Goal: Obtain resource: Download file/media

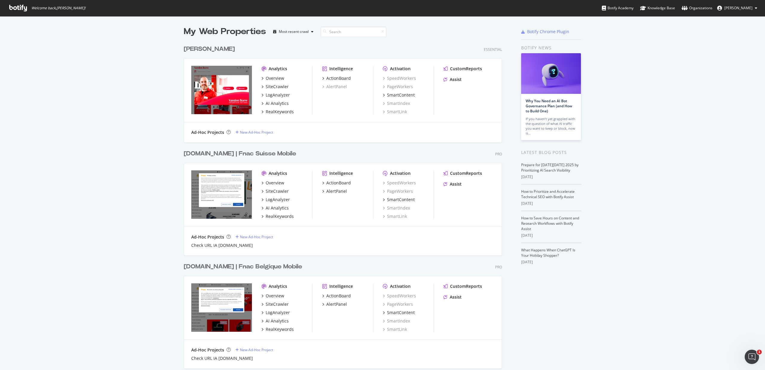
click at [234, 268] on div "[DOMAIN_NAME] | Fnac Belgique Mobile" at bounding box center [243, 266] width 118 height 9
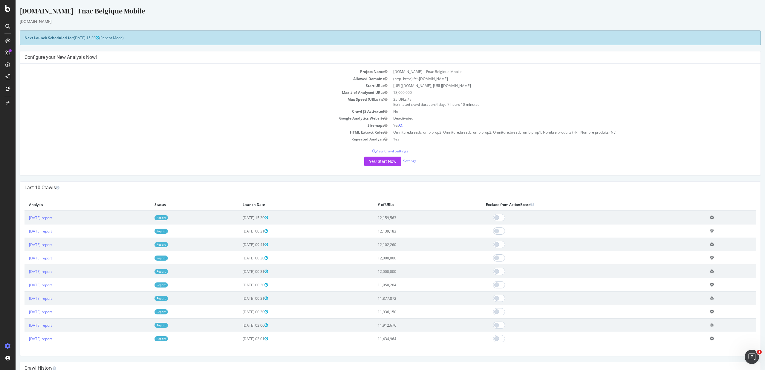
click at [168, 217] on link "Report" at bounding box center [160, 217] width 13 height 5
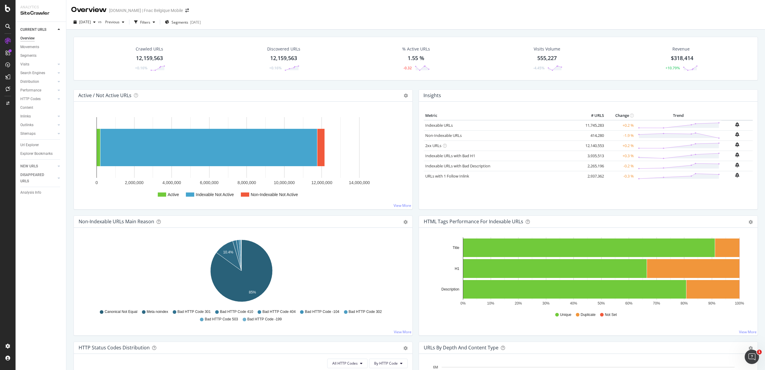
drag, startPoint x: 25, startPoint y: 55, endPoint x: 317, endPoint y: 128, distance: 300.1
click at [26, 56] on div "Segments" at bounding box center [28, 56] width 16 height 6
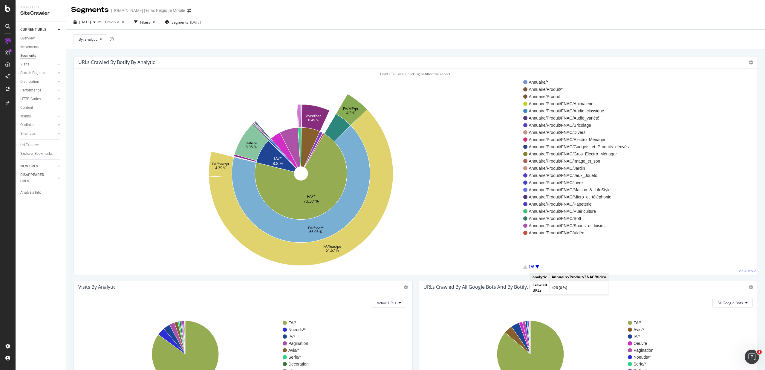
click at [535, 267] on div at bounding box center [537, 267] width 4 height 4
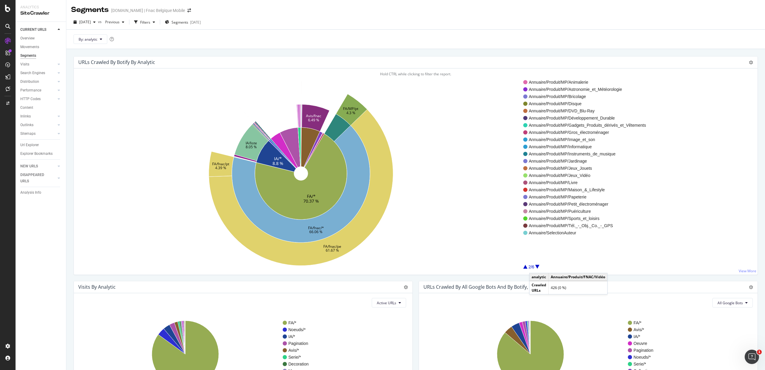
click at [535, 267] on div at bounding box center [537, 267] width 4 height 4
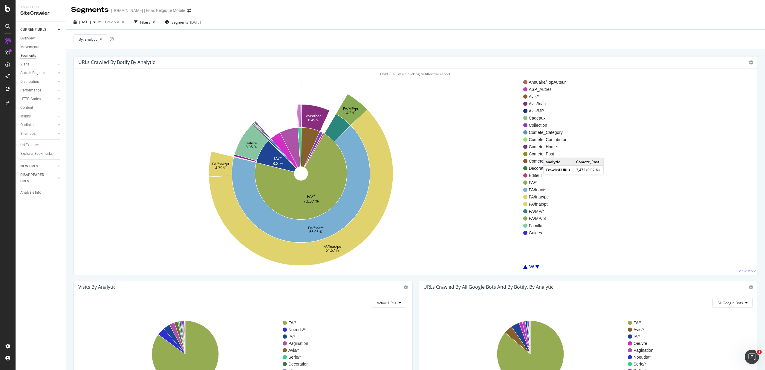
click at [549, 152] on span "Comete_Post" at bounding box center [547, 154] width 38 height 6
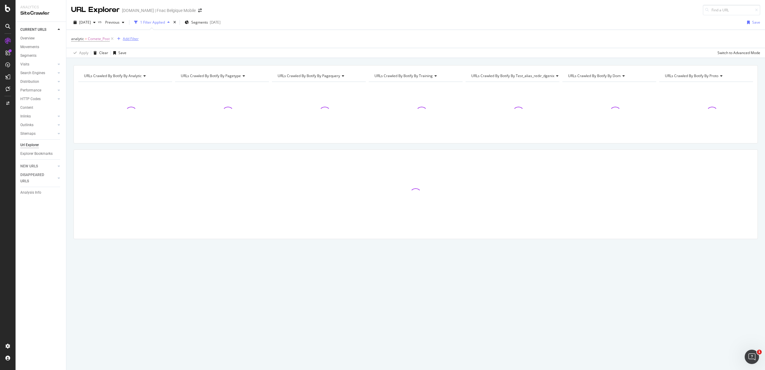
click at [133, 36] on div "Add Filter" at bounding box center [127, 39] width 24 height 7
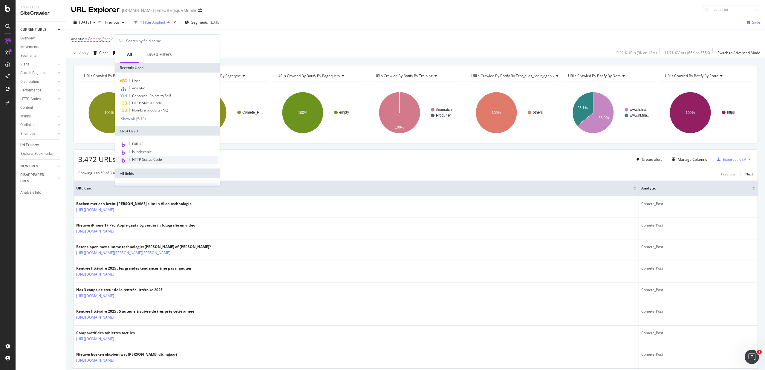
click at [151, 158] on span "HTTP Status Code" at bounding box center [147, 159] width 30 height 5
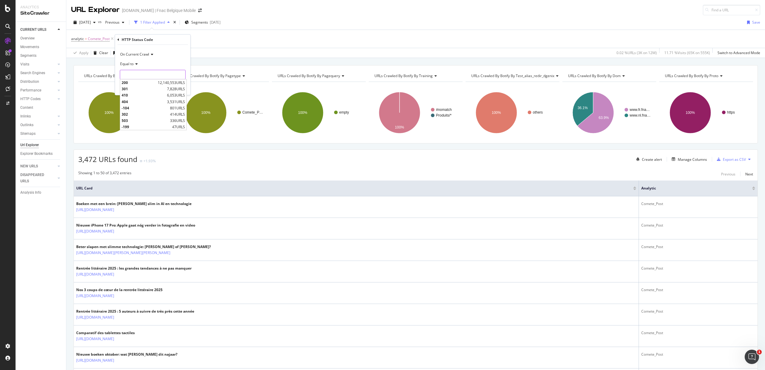
click at [145, 76] on input "number" at bounding box center [153, 75] width 66 height 10
click at [139, 83] on span "200" at bounding box center [139, 82] width 35 height 5
type input "200"
click at [179, 87] on div "Apply" at bounding box center [180, 87] width 9 height 5
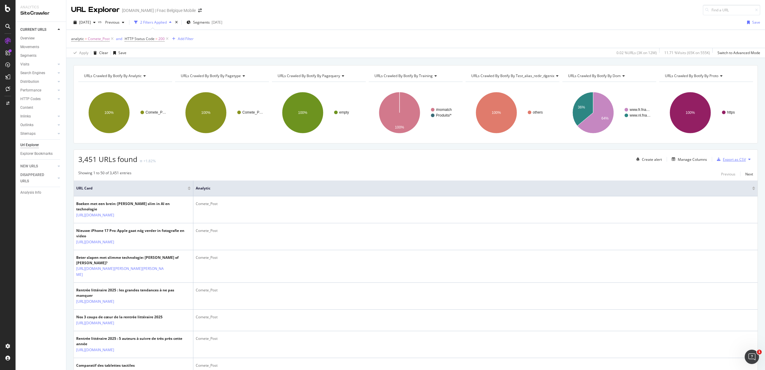
click at [728, 159] on div "Export as CSV" at bounding box center [733, 159] width 23 height 5
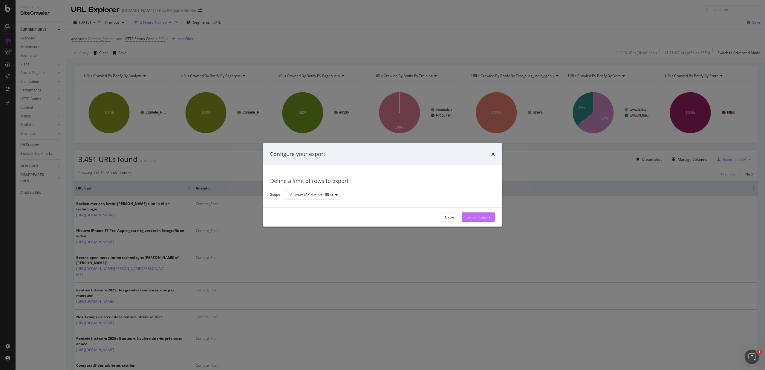
click at [482, 214] on div "Launch Export" at bounding box center [478, 216] width 24 height 5
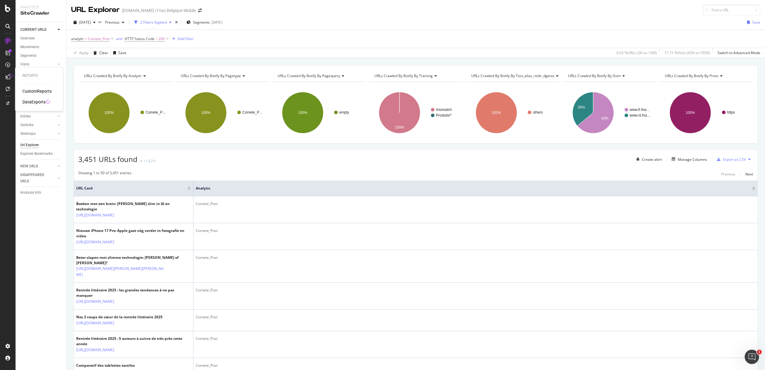
click at [25, 99] on div "DataExports" at bounding box center [33, 102] width 23 height 6
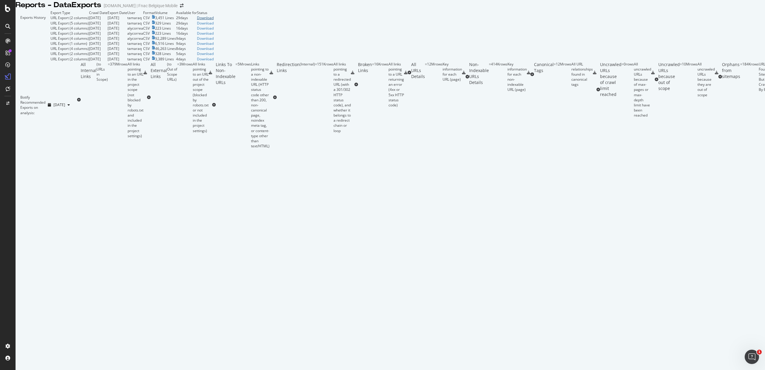
click at [214, 20] on div "Download" at bounding box center [205, 17] width 17 height 5
click at [180, 8] on icon "arrow-right-arrow-left" at bounding box center [182, 6] width 4 height 4
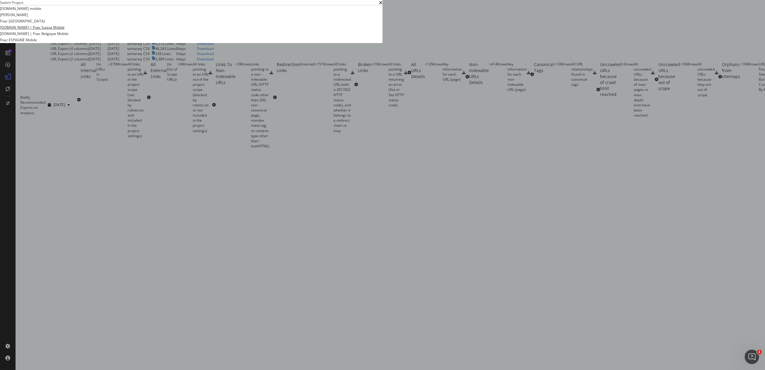
click at [65, 30] on link "[DOMAIN_NAME] | Fnac Suisse Mobile" at bounding box center [32, 27] width 65 height 6
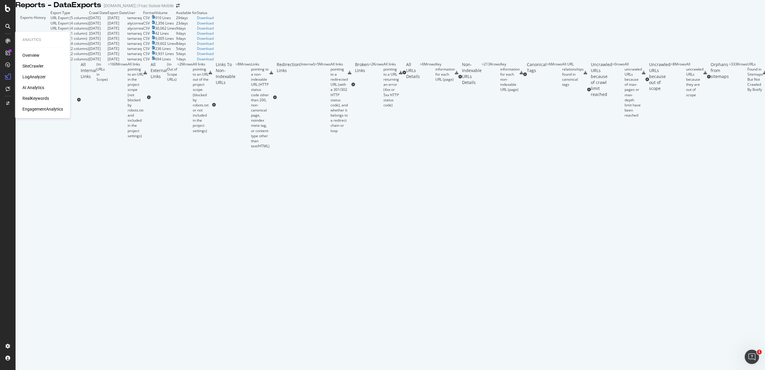
click at [30, 67] on div "SiteCrawler" at bounding box center [32, 66] width 21 height 6
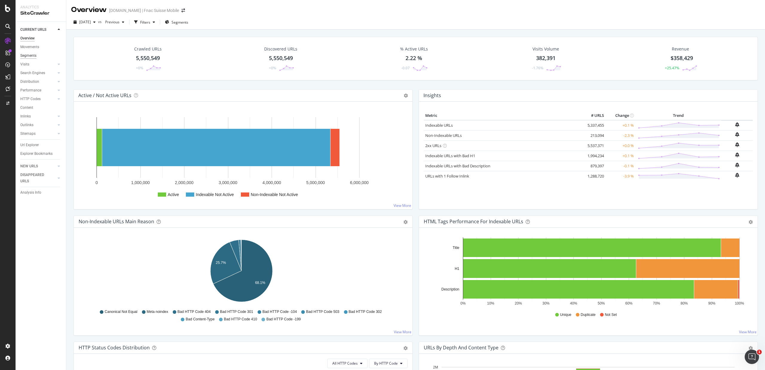
click at [30, 55] on div "Segments" at bounding box center [28, 56] width 16 height 6
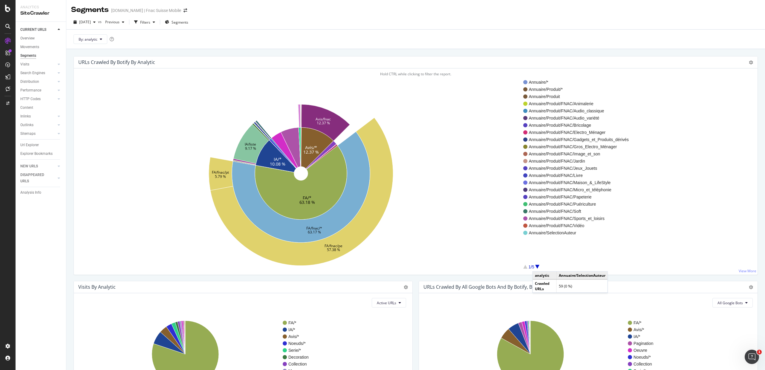
click at [538, 266] on div at bounding box center [537, 267] width 4 height 4
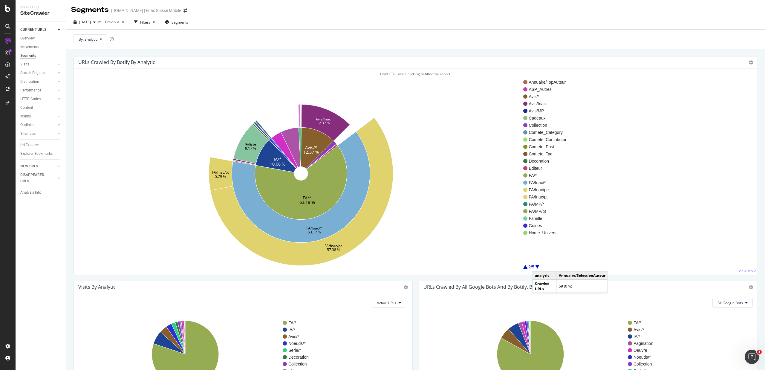
click at [538, 266] on div at bounding box center [537, 267] width 4 height 4
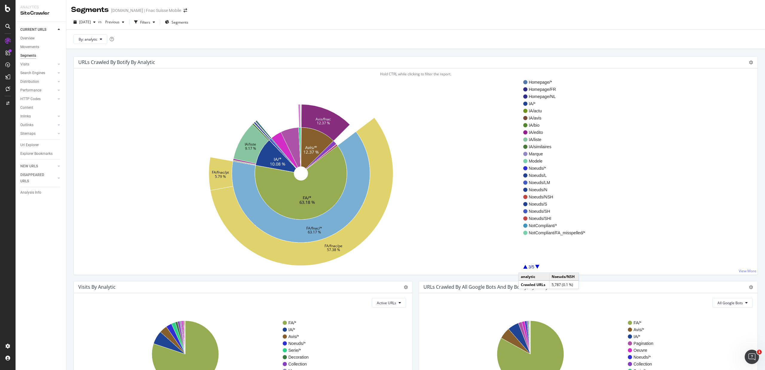
click at [524, 267] on div at bounding box center [525, 267] width 4 height 4
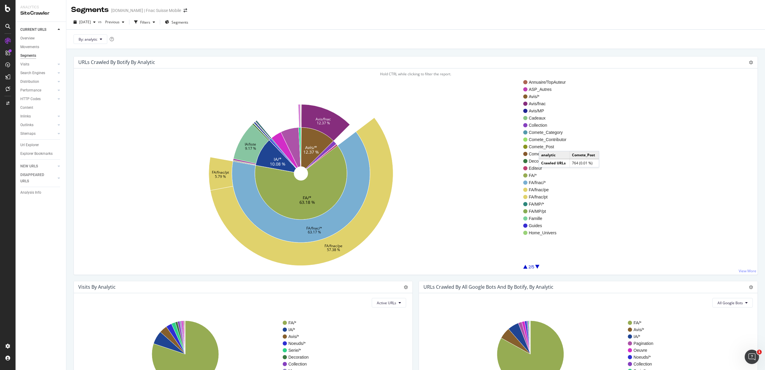
click at [545, 145] on span "Comete_Post" at bounding box center [547, 147] width 38 height 6
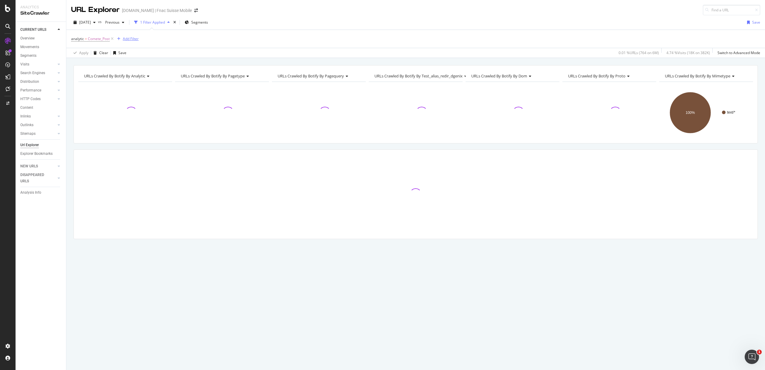
click at [129, 38] on div "Add Filter" at bounding box center [131, 38] width 16 height 5
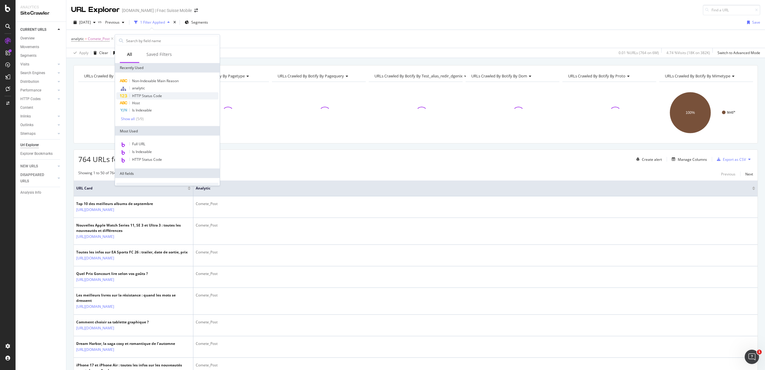
click at [141, 95] on span "HTTP Status Code" at bounding box center [147, 95] width 30 height 5
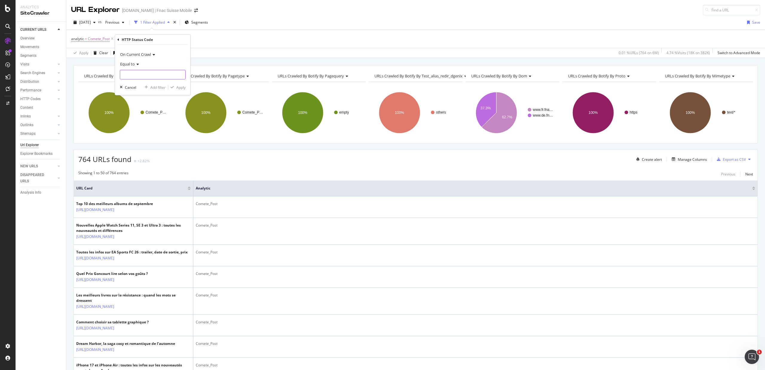
click at [138, 73] on input "number" at bounding box center [153, 75] width 66 height 10
click at [136, 82] on span "200" at bounding box center [140, 82] width 37 height 5
type input "200"
click at [181, 87] on div "Apply" at bounding box center [180, 87] width 9 height 5
click at [722, 159] on div "Export as CSV" at bounding box center [733, 159] width 23 height 5
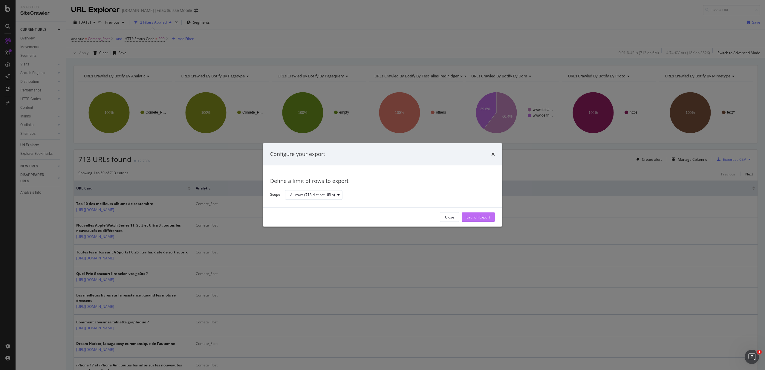
click at [482, 214] on div "Launch Export" at bounding box center [478, 216] width 24 height 5
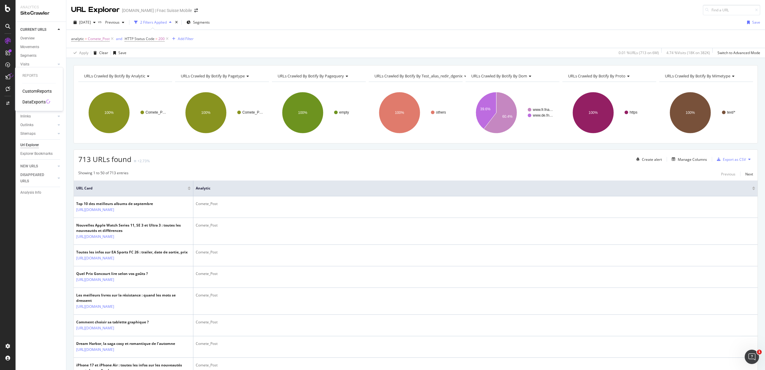
click at [28, 100] on div "DataExports" at bounding box center [33, 102] width 23 height 6
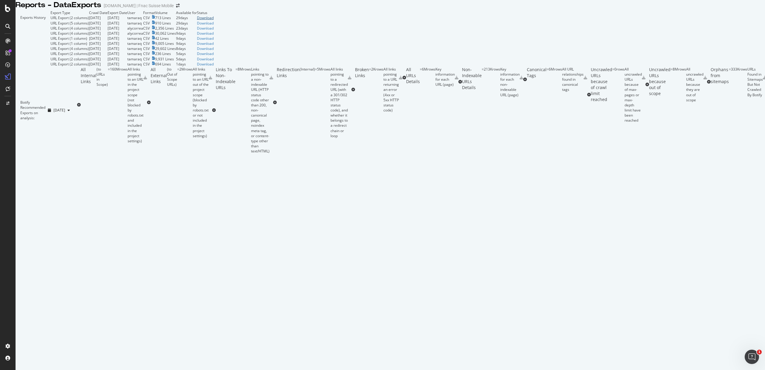
click at [214, 20] on div "Download" at bounding box center [205, 17] width 17 height 5
